Goal: Check status

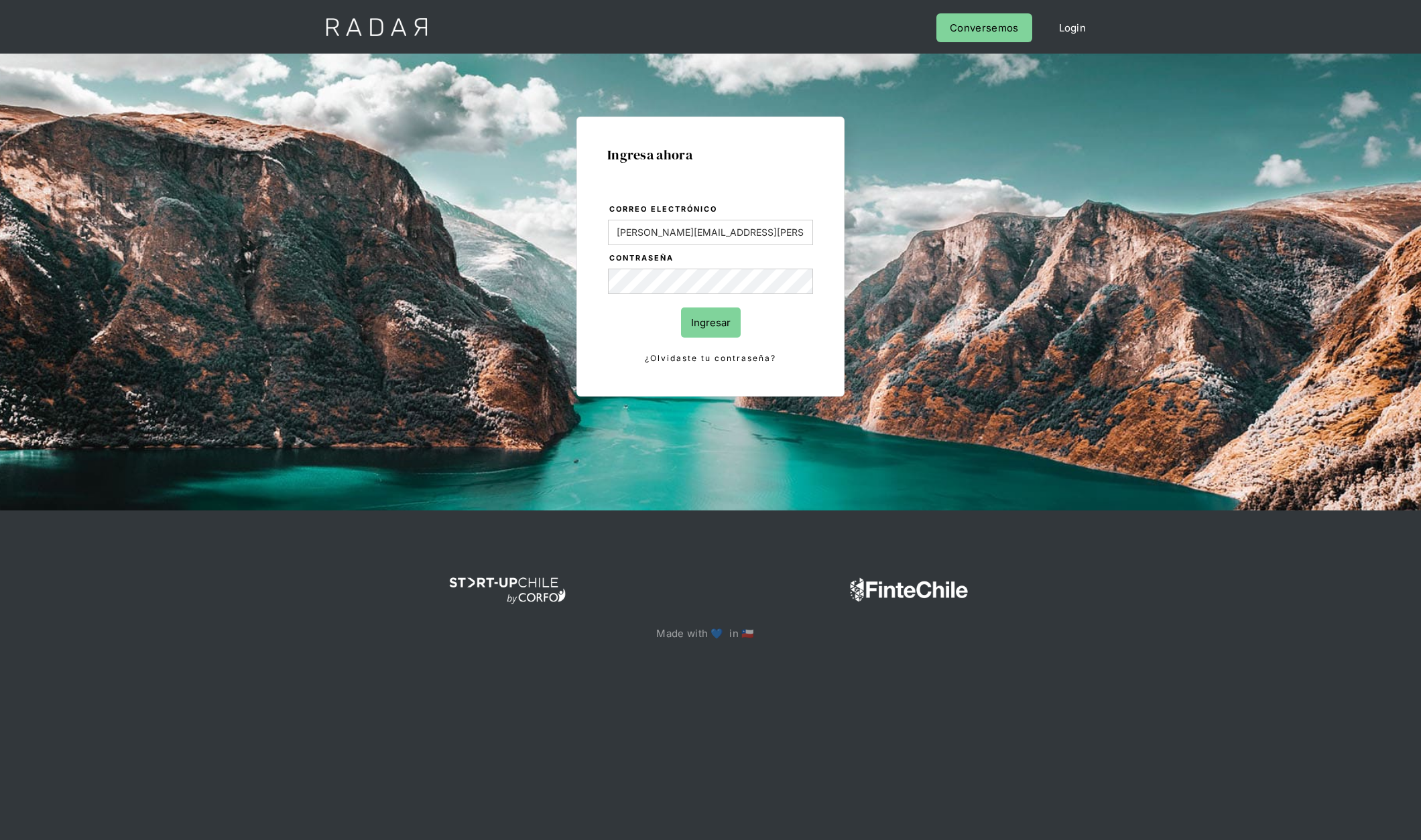
type input "[PERSON_NAME][EMAIL_ADDRESS][PERSON_NAME][DOMAIN_NAME]"
click at [681, 308] on input "Ingresar" at bounding box center [711, 322] width 60 height 30
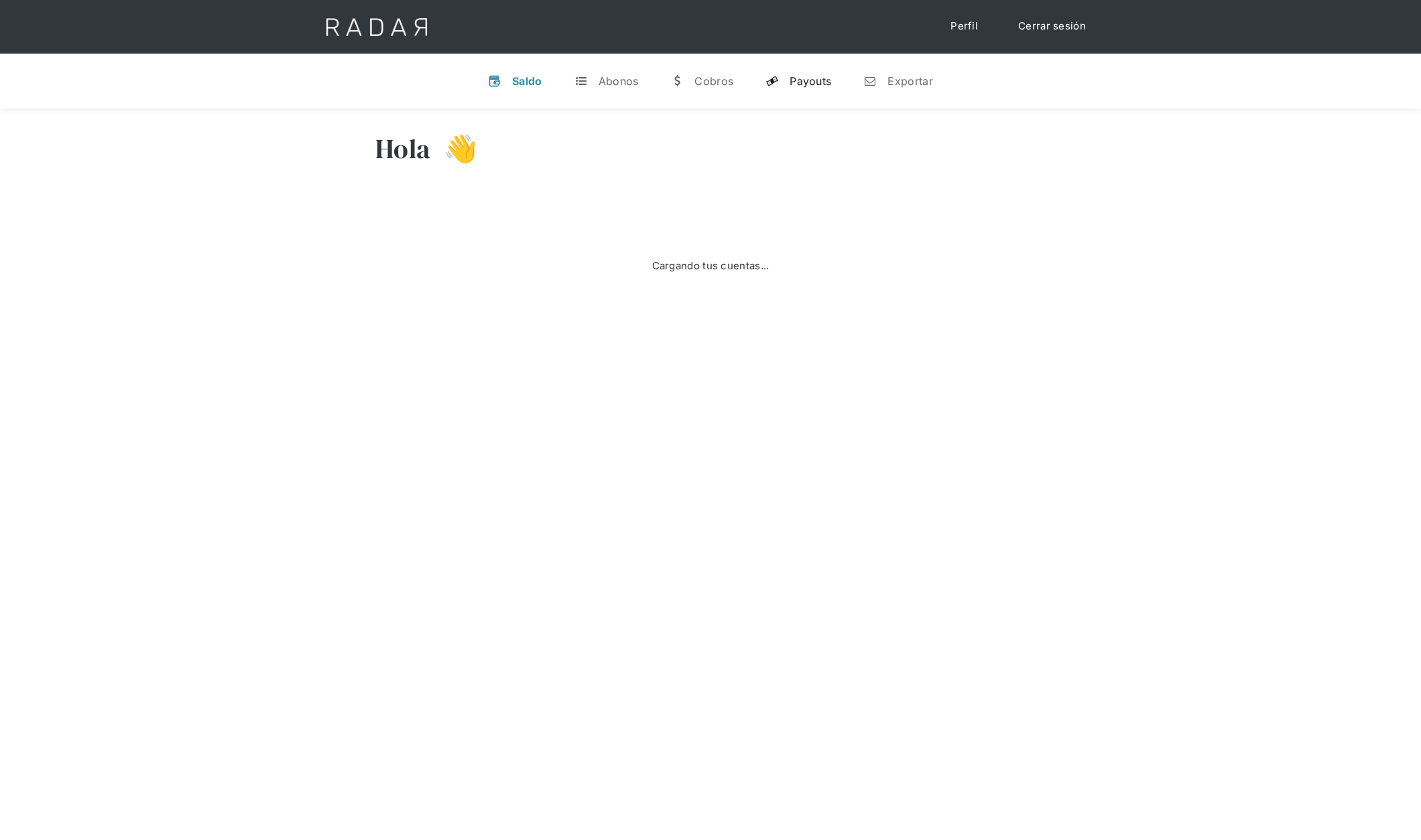
click at [812, 84] on div "Payouts" at bounding box center [810, 81] width 41 height 13
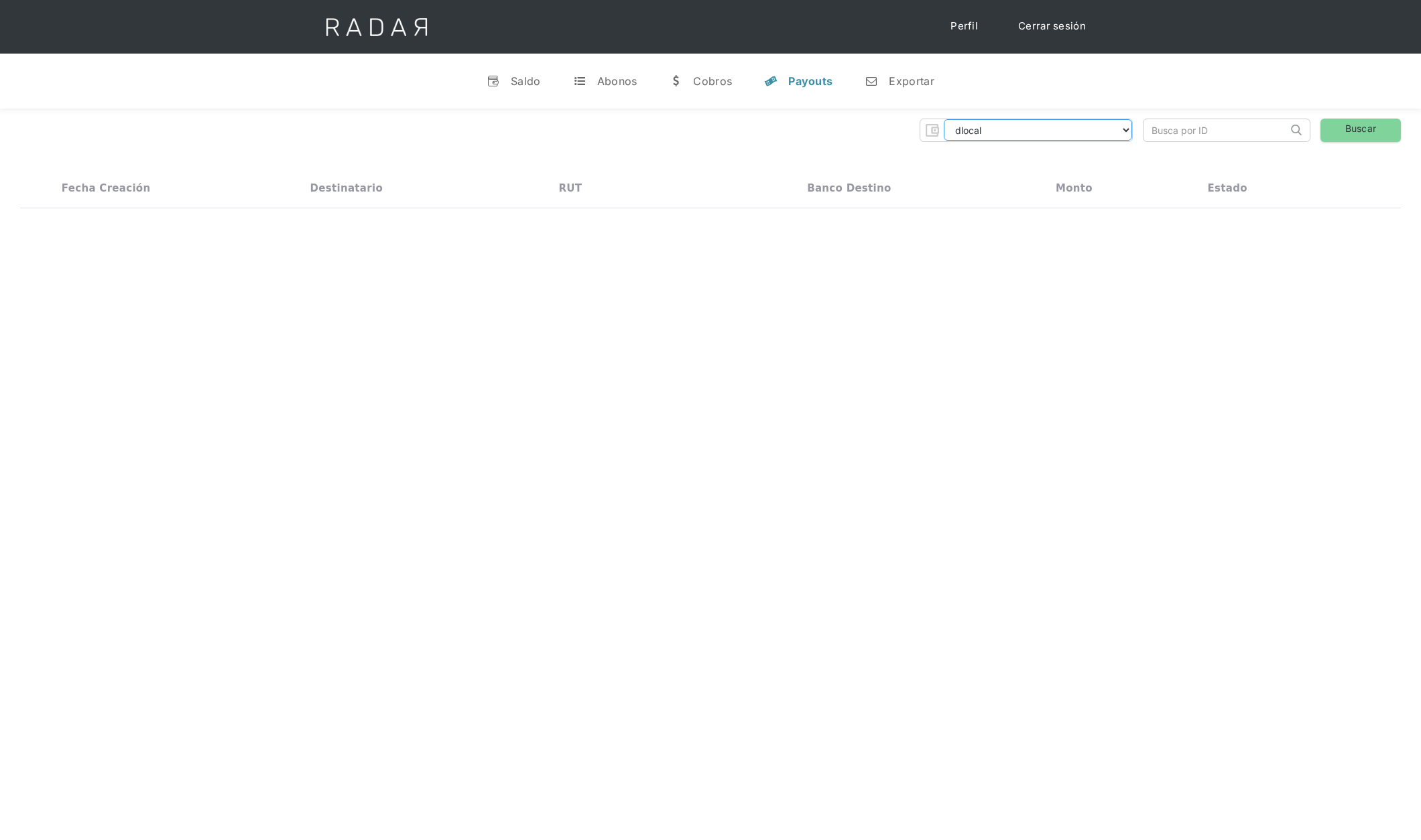
click at [1046, 136] on select "dlocal demergechile fcacl2 remitee clpro [PERSON_NAME] urigol radar-cliente rad…" at bounding box center [1038, 129] width 188 height 21
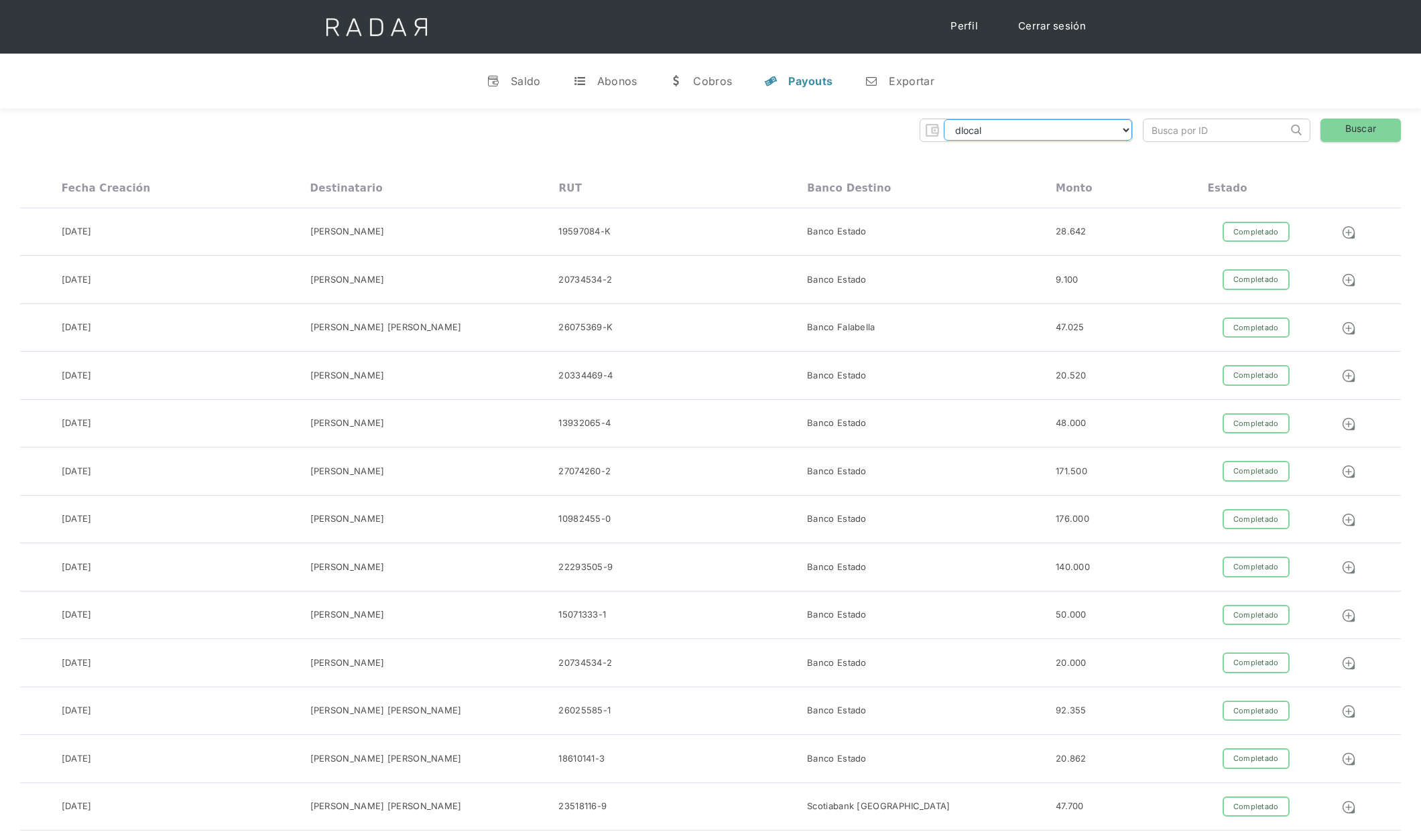
select select "cleo-transfer"
click at [944, 119] on select "dlocal demergechile fcacl2 remitee clpro coster urigol radar-cliente radar-clie…" at bounding box center [1038, 129] width 188 height 21
click at [1366, 124] on link "Buscar" at bounding box center [1361, 130] width 81 height 23
click at [618, 459] on div "25-09-2025 MARTA MARIA SAEZ SANDOVAL 16227650-6 Banco Estado 80.000 Completado …" at bounding box center [710, 471] width 1380 height 48
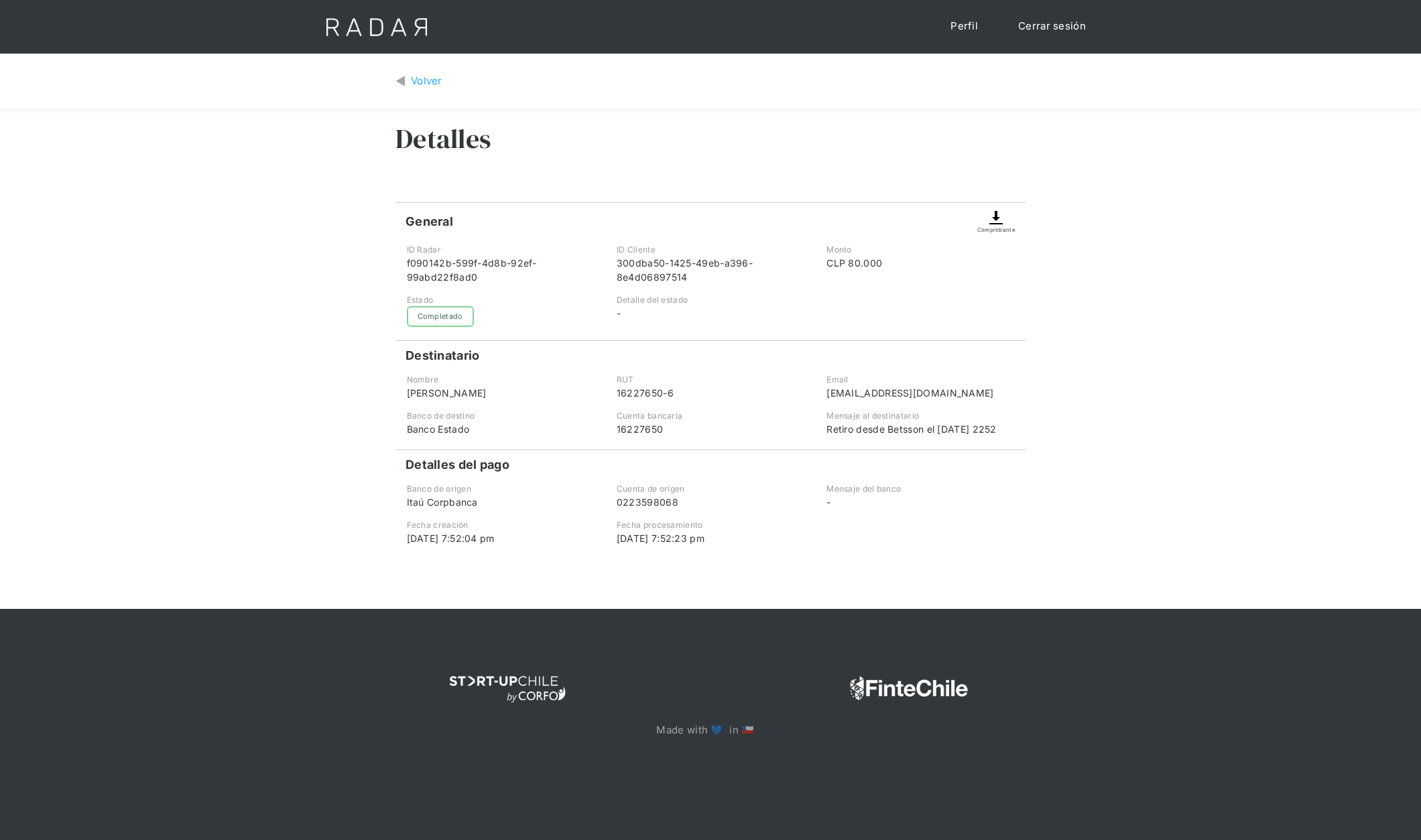
click at [996, 215] on img at bounding box center [996, 217] width 16 height 16
click at [431, 88] on div "Volver" at bounding box center [426, 81] width 31 height 15
click at [423, 84] on div "Volver" at bounding box center [426, 81] width 31 height 15
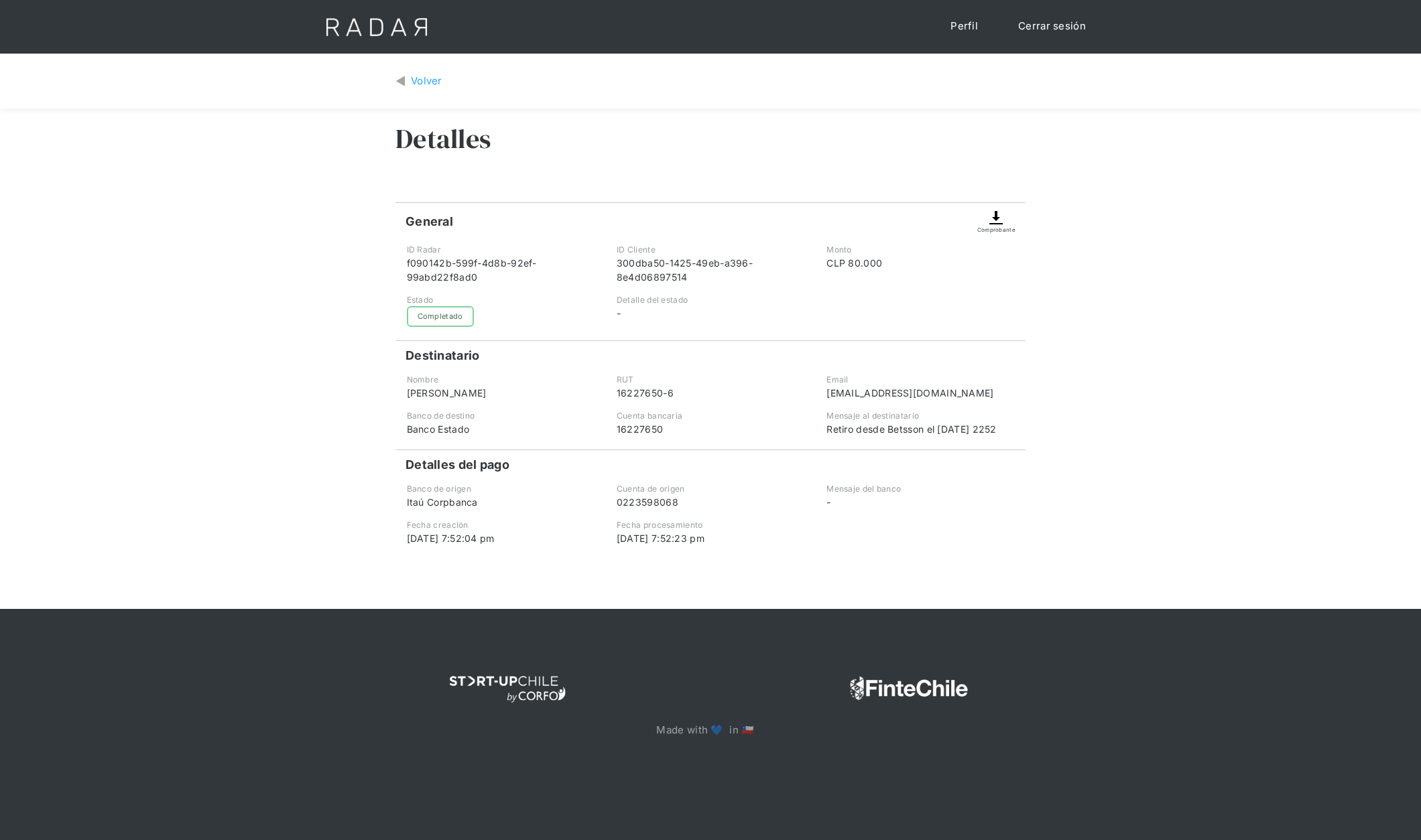
click at [423, 84] on div "Volver" at bounding box center [426, 81] width 31 height 15
drag, startPoint x: 381, startPoint y: 217, endPoint x: 410, endPoint y: 129, distance: 92.7
click at [383, 212] on div "Volver Detalles General Comprobante ID Radar f090142b-599f-4d8b-92ef-99abd22f8a…" at bounding box center [710, 332] width 1421 height 556
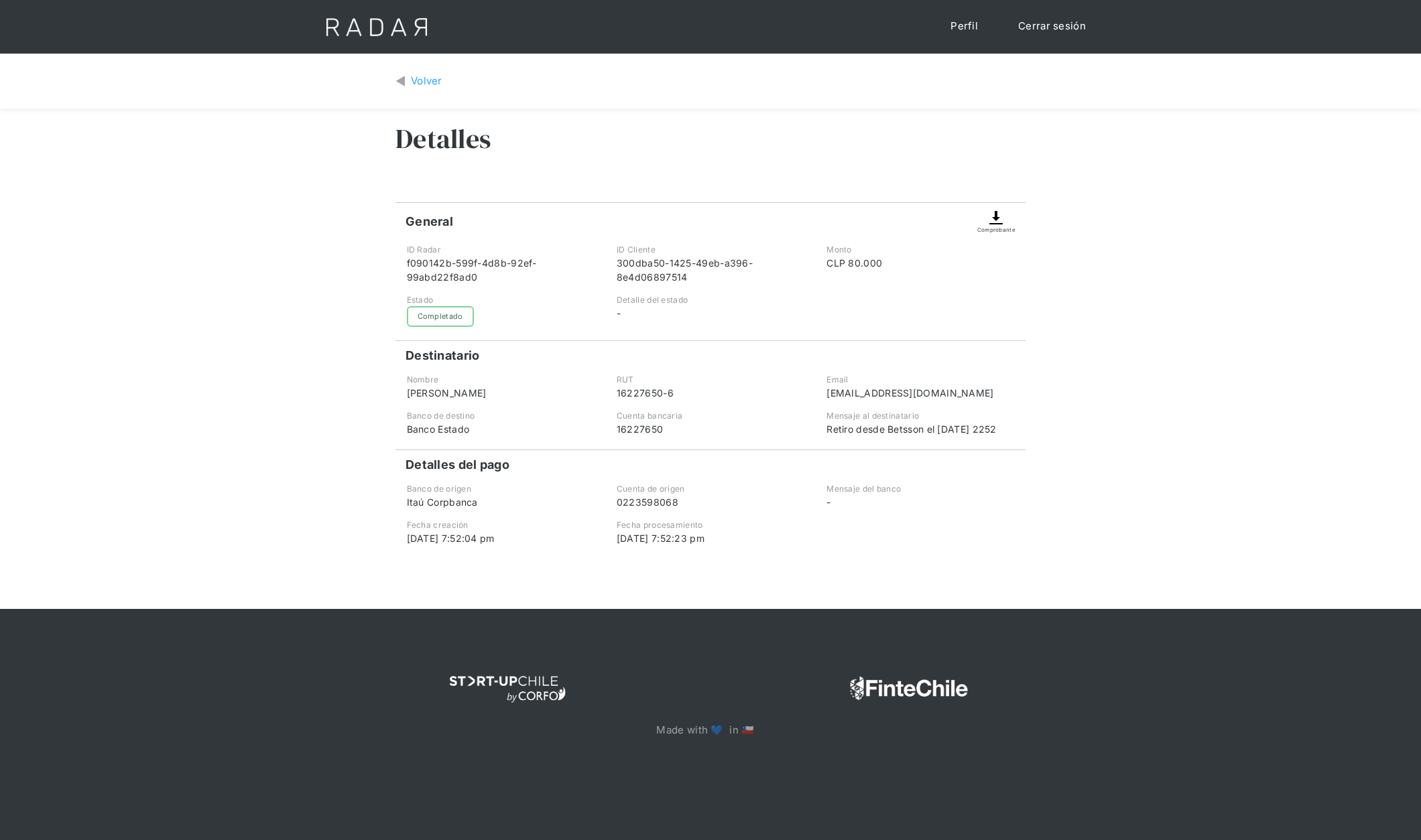
click at [431, 83] on div "Volver" at bounding box center [426, 81] width 31 height 15
click at [431, 84] on div "Volver" at bounding box center [426, 81] width 31 height 15
click at [402, 81] on img at bounding box center [400, 81] width 10 height 15
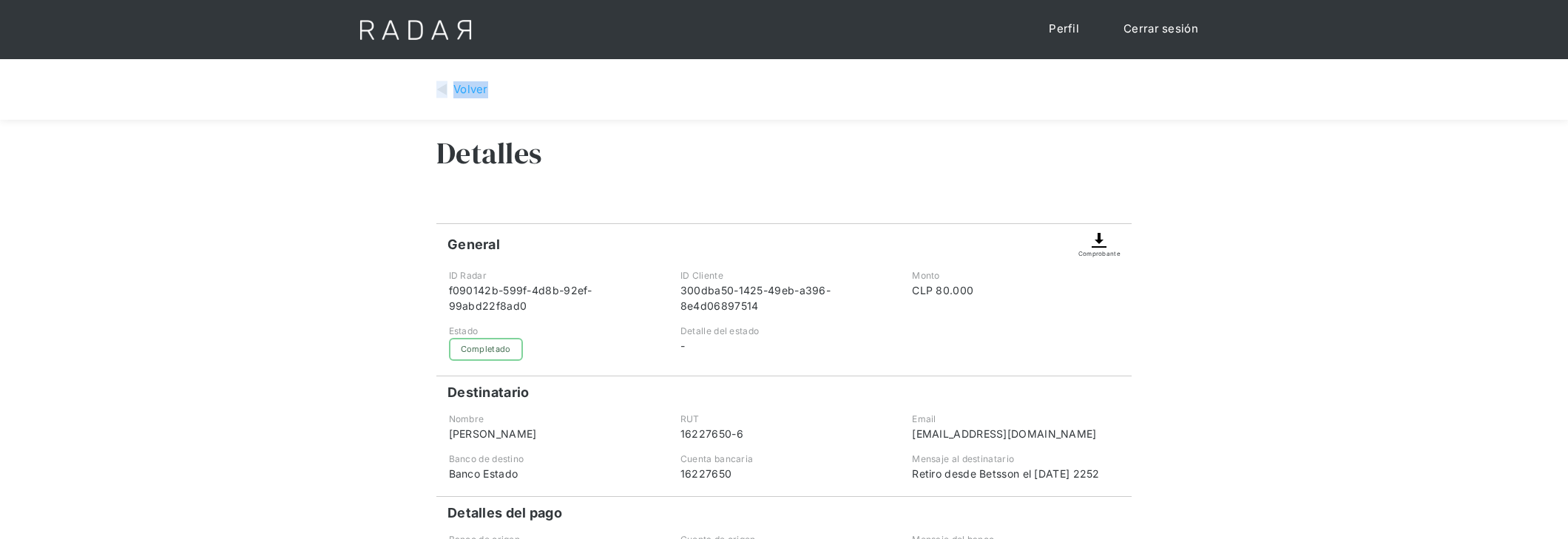
click at [440, 103] on div "Volver" at bounding box center [784, 90] width 695 height 39
click at [261, 357] on div "Volver Detalles General Comprobante ID Radar f090142b-599f-4d8b-92ef-99abd22f8a…" at bounding box center [784, 366] width 1568 height 614
click at [271, 401] on div "Volver Detalles General Comprobante ID Radar f090142b-599f-4d8b-92ef-99abd22f8a…" at bounding box center [784, 366] width 1568 height 614
